Goal: Task Accomplishment & Management: Use online tool/utility

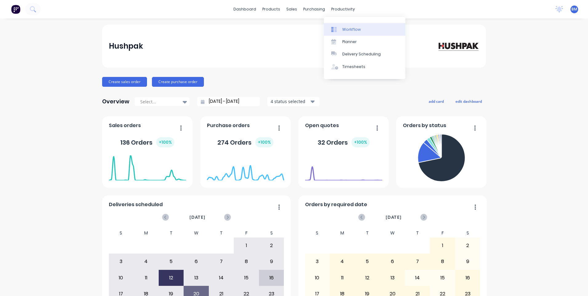
click at [336, 28] on icon at bounding box center [334, 30] width 6 height 6
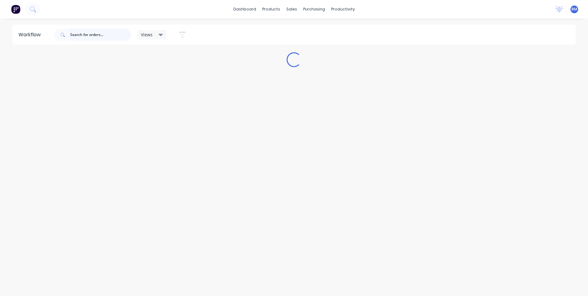
click at [93, 37] on input "text" at bounding box center [100, 35] width 61 height 12
type input "tube lifters"
drag, startPoint x: 98, startPoint y: 35, endPoint x: 57, endPoint y: 35, distance: 40.6
click at [57, 35] on div "tube lifters" at bounding box center [92, 35] width 77 height 12
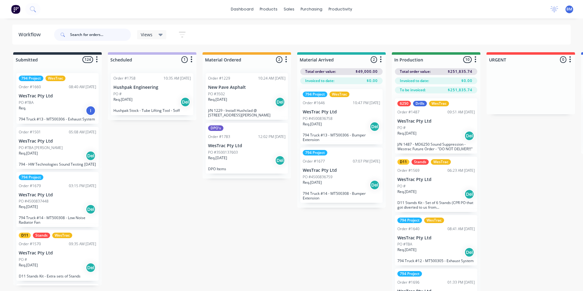
click at [77, 34] on input "text" at bounding box center [100, 35] width 61 height 12
click at [95, 34] on input "text" at bounding box center [100, 35] width 61 height 12
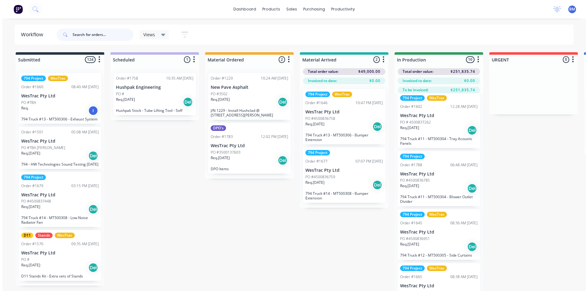
scroll to position [354, 0]
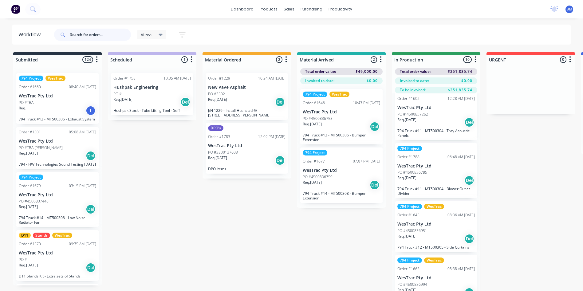
click at [75, 37] on input "text" at bounding box center [100, 35] width 61 height 12
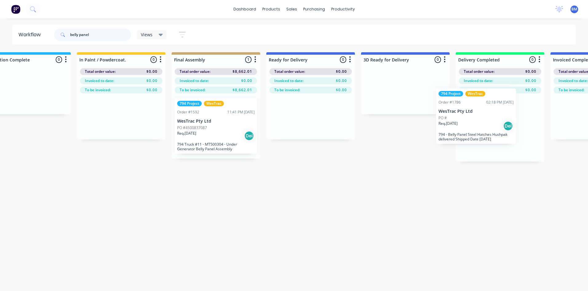
drag, startPoint x: 39, startPoint y: 108, endPoint x: 460, endPoint y: 124, distance: 421.3
click at [460, 124] on div "Submitted 11 Sort By Created date Required date Order number Customer name Most…" at bounding box center [114, 168] width 2005 height 233
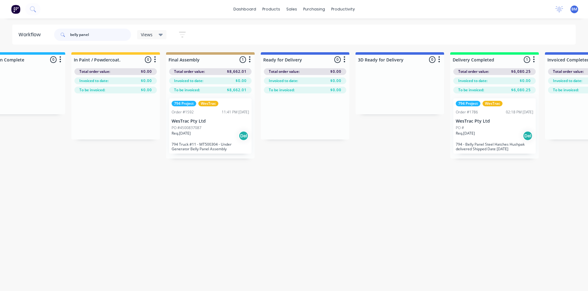
type input "belly panel"
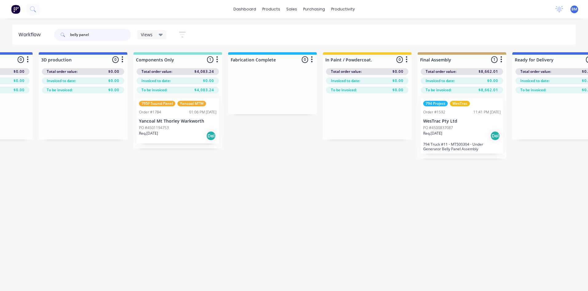
scroll to position [0, 626]
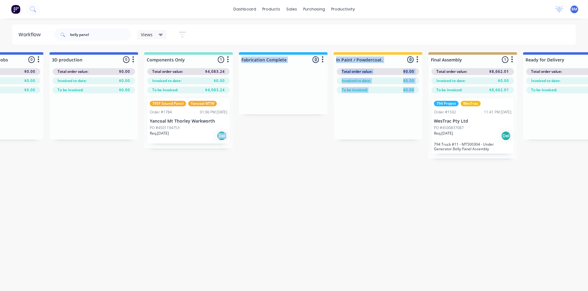
drag, startPoint x: 274, startPoint y: 288, endPoint x: 170, endPoint y: 282, distance: 103.5
click at [170, 282] on div "Submitted 10 Sort By Created date Required date Order number Customer name Most…" at bounding box center [371, 168] width 2005 height 233
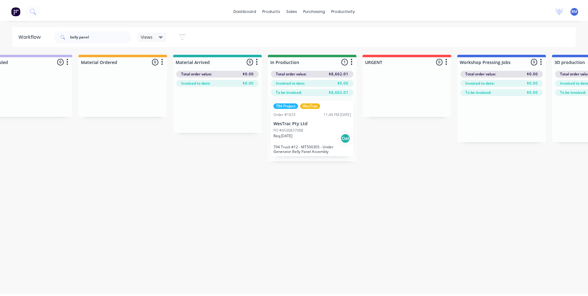
scroll to position [0, 0]
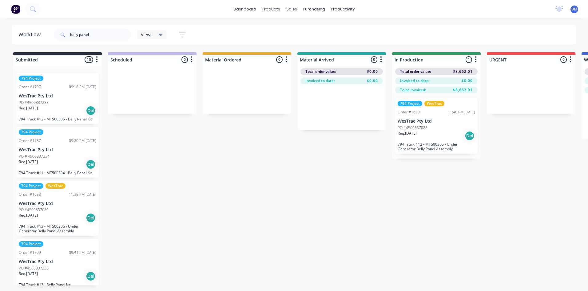
click at [57, 167] on div "Req. [DATE] Del" at bounding box center [57, 164] width 77 height 10
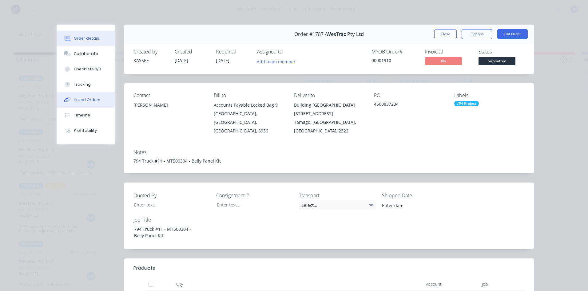
click at [81, 102] on div "Linked Orders" at bounding box center [87, 100] width 26 height 6
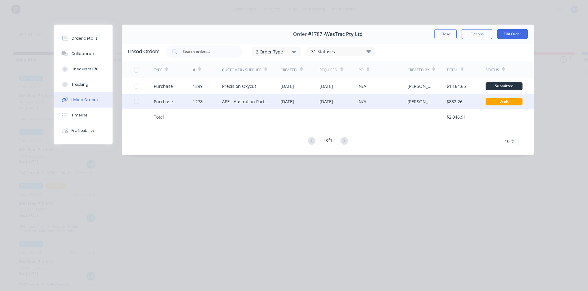
click at [174, 98] on div "Purchase" at bounding box center [173, 101] width 39 height 15
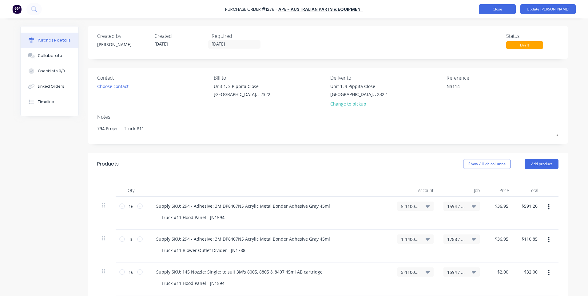
click at [498, 5] on button "Close" at bounding box center [497, 9] width 37 height 10
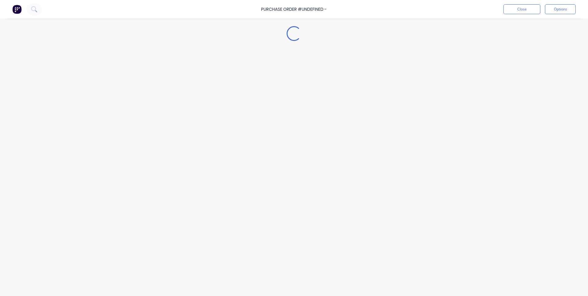
type textarea "x"
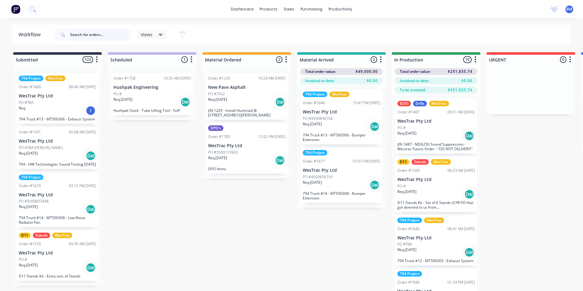
click at [80, 31] on input "text" at bounding box center [100, 35] width 61 height 12
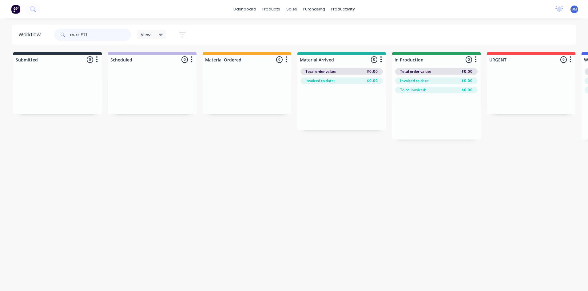
type input "truck #11"
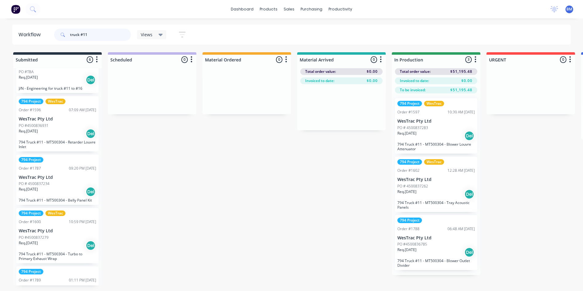
scroll to position [61, 0]
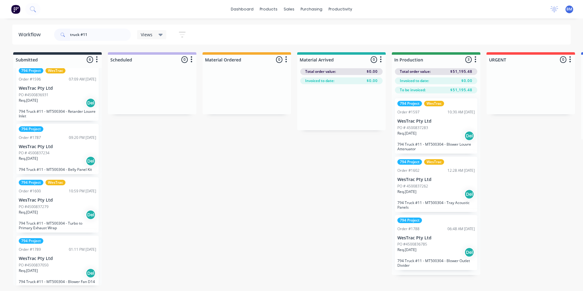
click at [68, 160] on div "Req. [DATE] Del" at bounding box center [57, 161] width 77 height 10
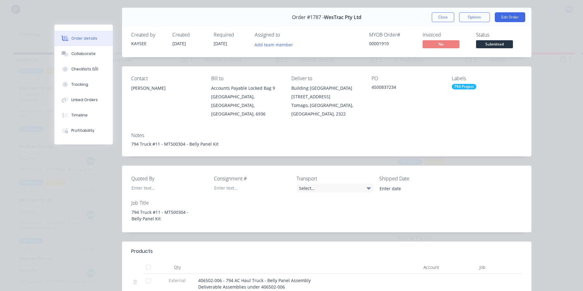
scroll to position [92, 0]
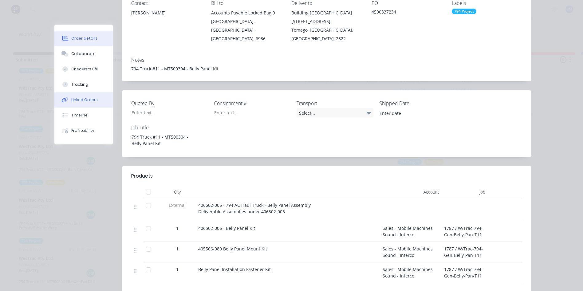
click at [83, 104] on button "Linked Orders" at bounding box center [83, 99] width 58 height 15
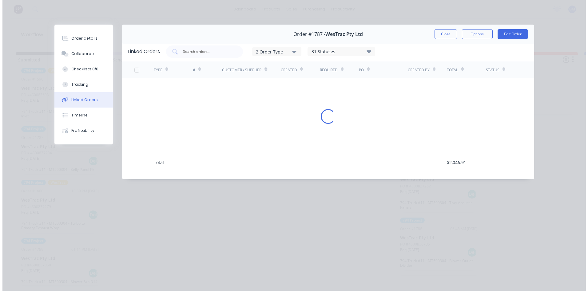
scroll to position [0, 0]
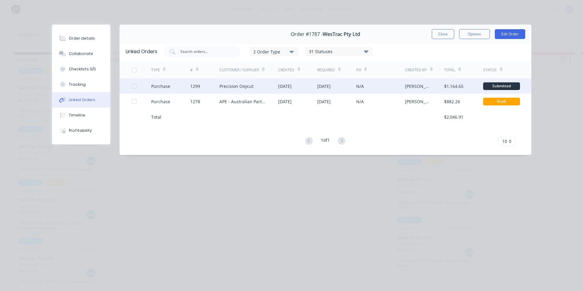
click at [181, 86] on div "Purchase" at bounding box center [170, 85] width 39 height 15
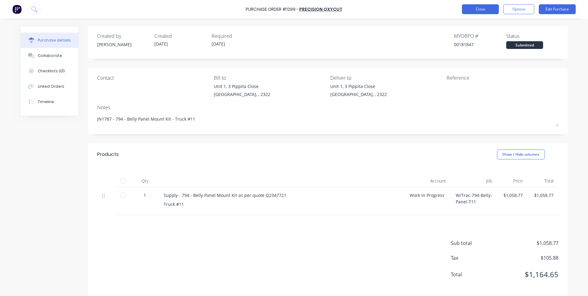
click at [475, 9] on button "Close" at bounding box center [480, 9] width 37 height 10
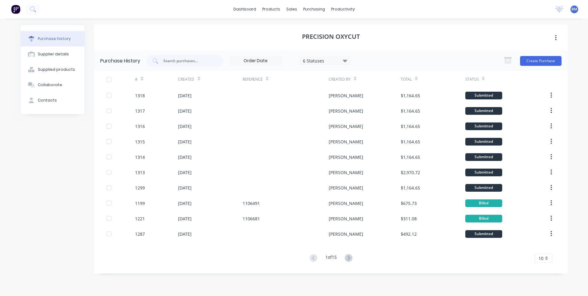
type textarea "x"
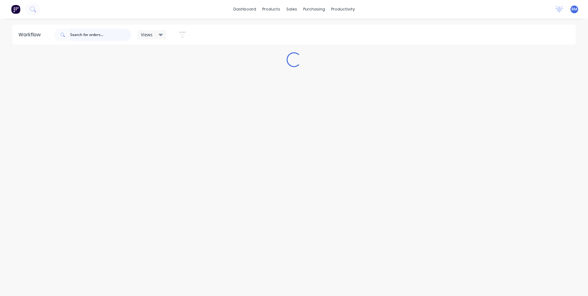
click at [83, 34] on input "text" at bounding box center [100, 35] width 61 height 12
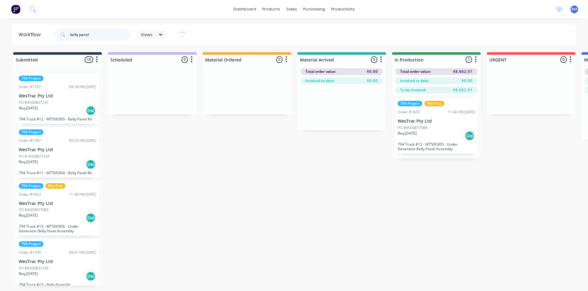
drag, startPoint x: 116, startPoint y: 33, endPoint x: 0, endPoint y: 45, distance: 116.5
click at [0, 45] on html "dashboard products sales purchasing productivity dashboard products Product Cat…" at bounding box center [294, 127] width 588 height 254
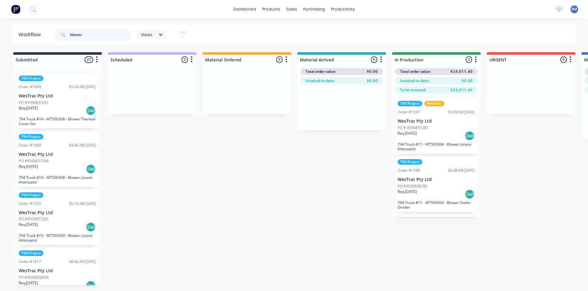
type input "blower"
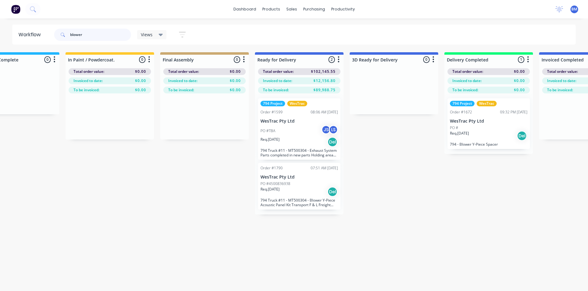
scroll to position [0, 897]
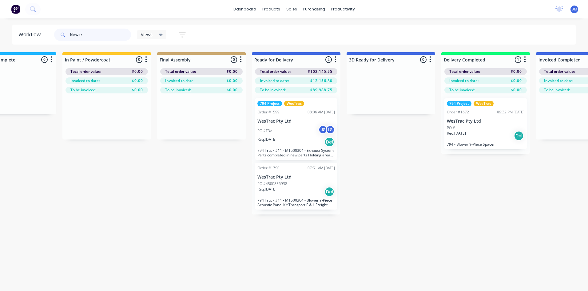
drag, startPoint x: 93, startPoint y: 35, endPoint x: 60, endPoint y: 41, distance: 32.7
click at [65, 40] on div "blower" at bounding box center [92, 35] width 77 height 12
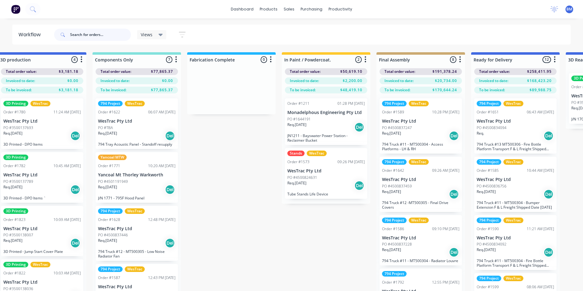
scroll to position [0, 688]
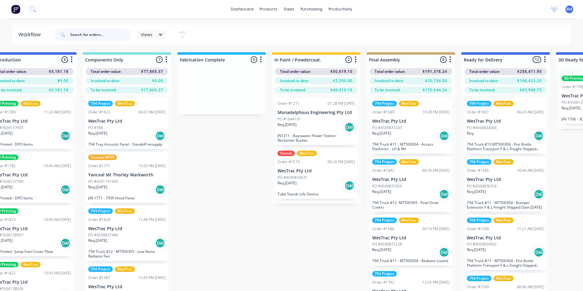
click at [115, 34] on input "text" at bounding box center [100, 35] width 61 height 12
